Goal: Answer question/provide support

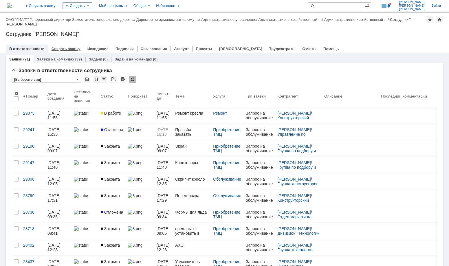
click at [65, 49] on link "Создать заявку" at bounding box center [66, 49] width 29 height 4
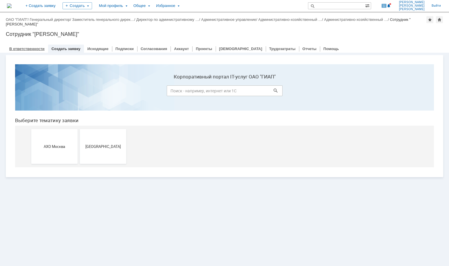
click at [33, 48] on link "В ответственности" at bounding box center [26, 49] width 35 height 4
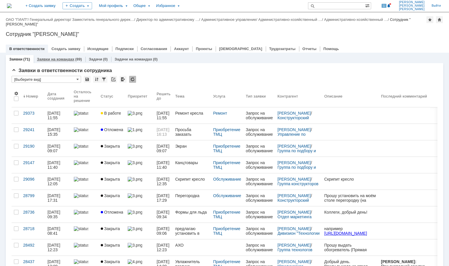
click at [61, 57] on div "Заявки на командах (89)" at bounding box center [60, 59] width 52 height 8
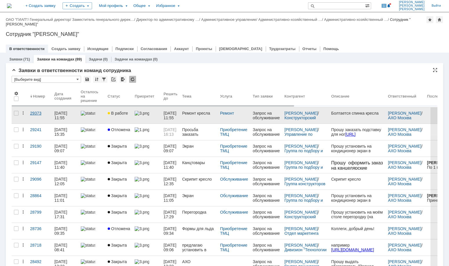
click at [38, 115] on div "29373" at bounding box center [40, 113] width 20 height 5
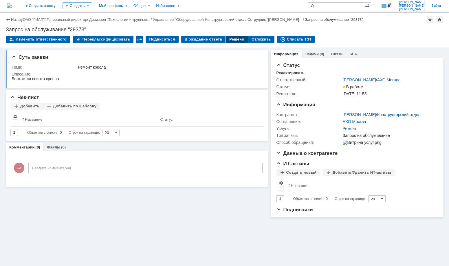
click at [233, 40] on div "Решено" at bounding box center [237, 39] width 22 height 7
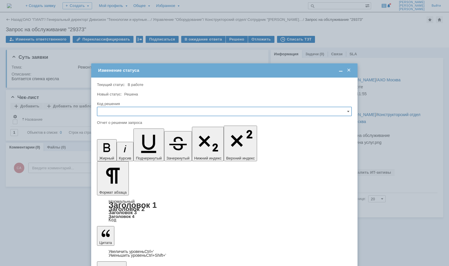
click at [347, 111] on input "text" at bounding box center [224, 111] width 255 height 9
click at [130, 150] on span "Решено" at bounding box center [224, 150] width 247 height 5
type input "Решено"
